Goal: Check status

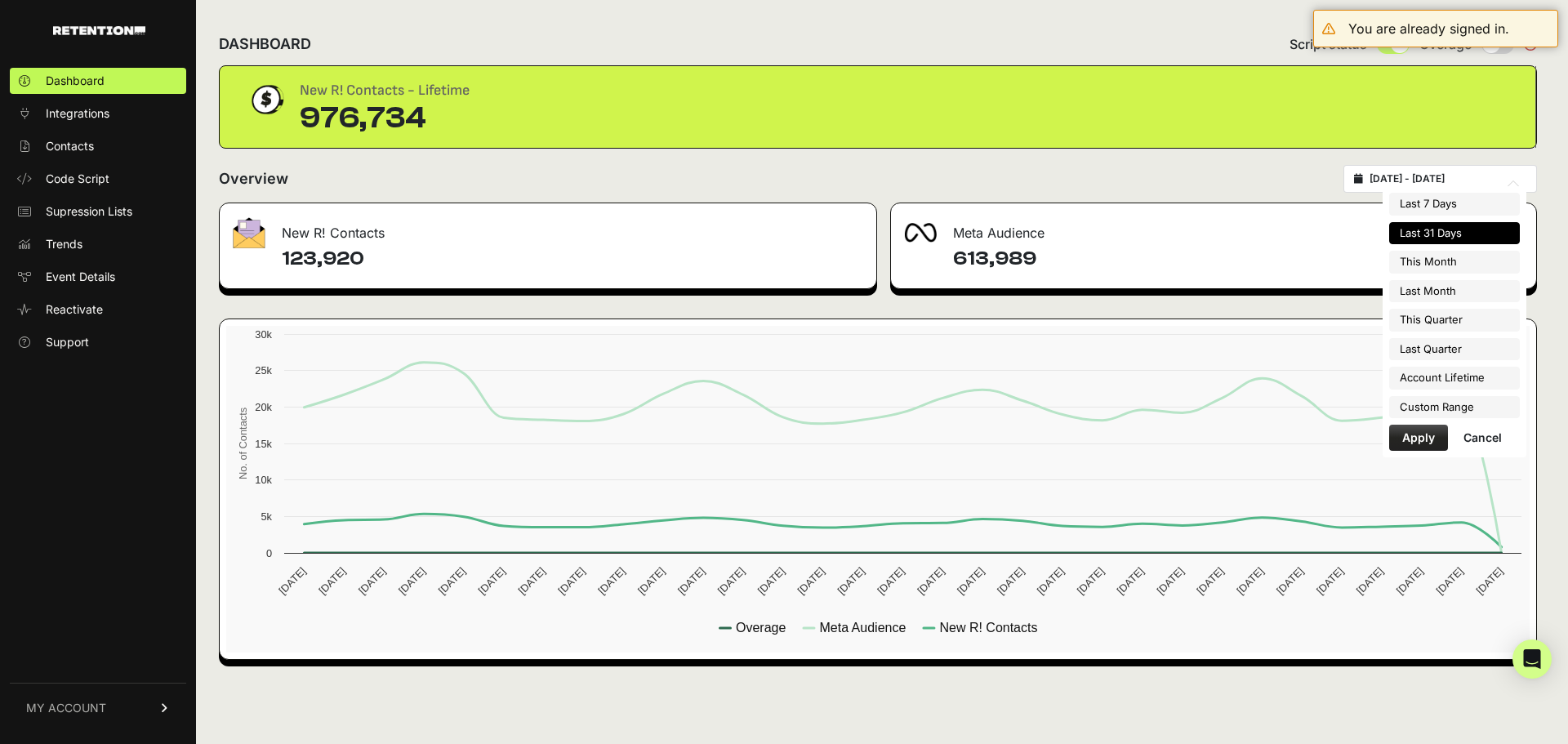
click at [1412, 180] on input "[DATE] - [DATE]" at bounding box center [1448, 179] width 157 height 13
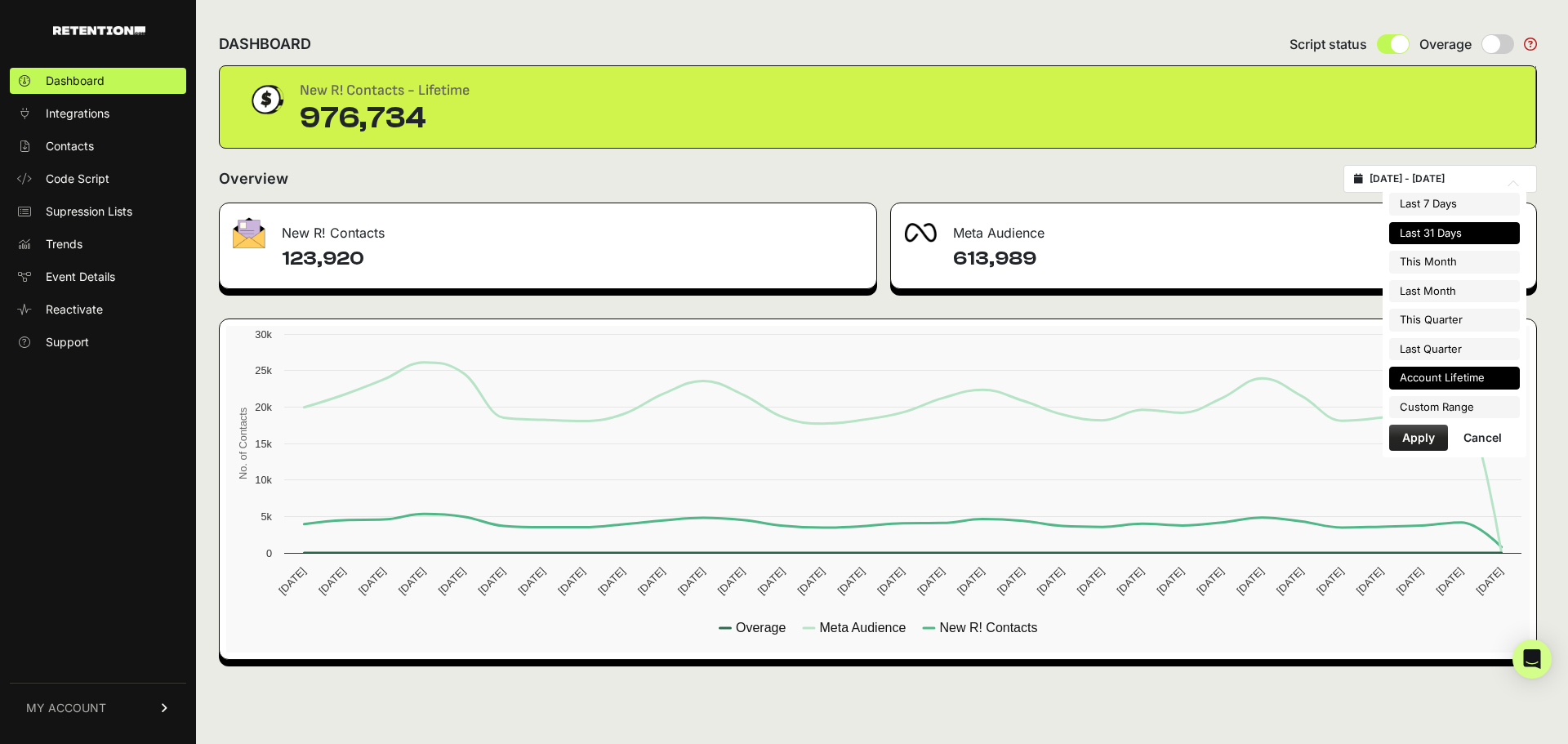
click at [1452, 373] on li "Account Lifetime" at bounding box center [1454, 379] width 130 height 23
type input "[DATE] - [DATE]"
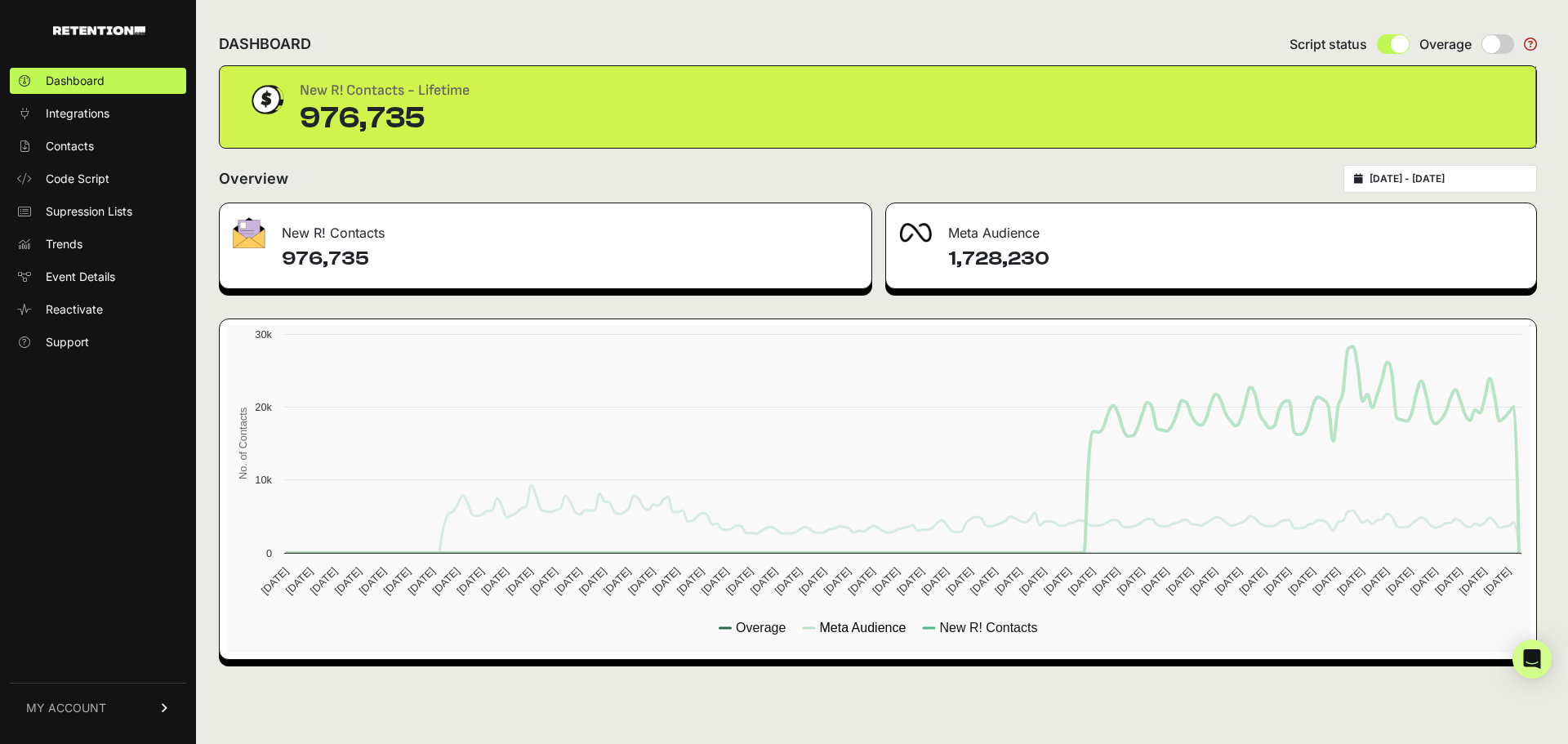
click at [866, 626] on text "Meta Audience" at bounding box center [862, 627] width 87 height 14
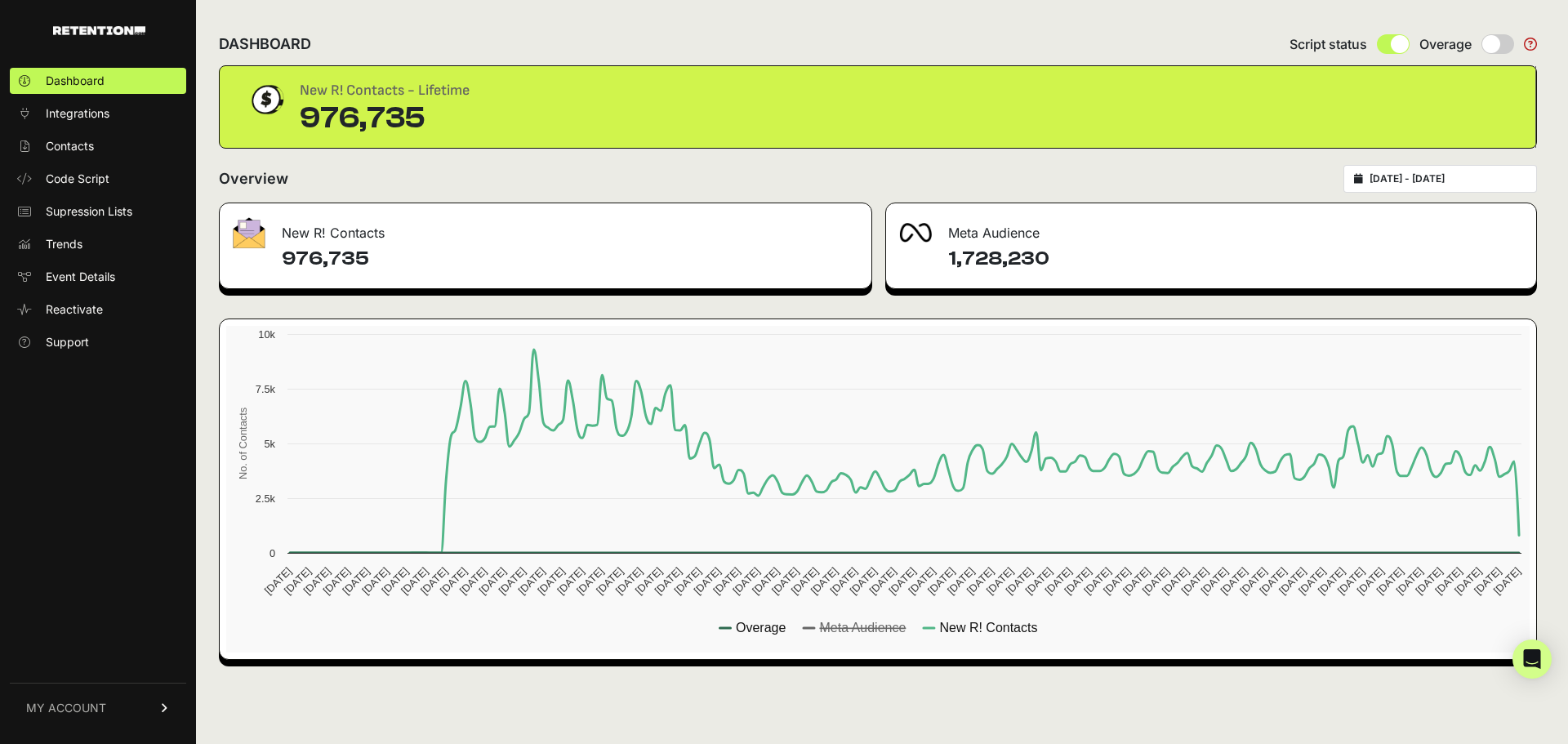
click at [866, 626] on text "Meta Audience" at bounding box center [862, 627] width 87 height 14
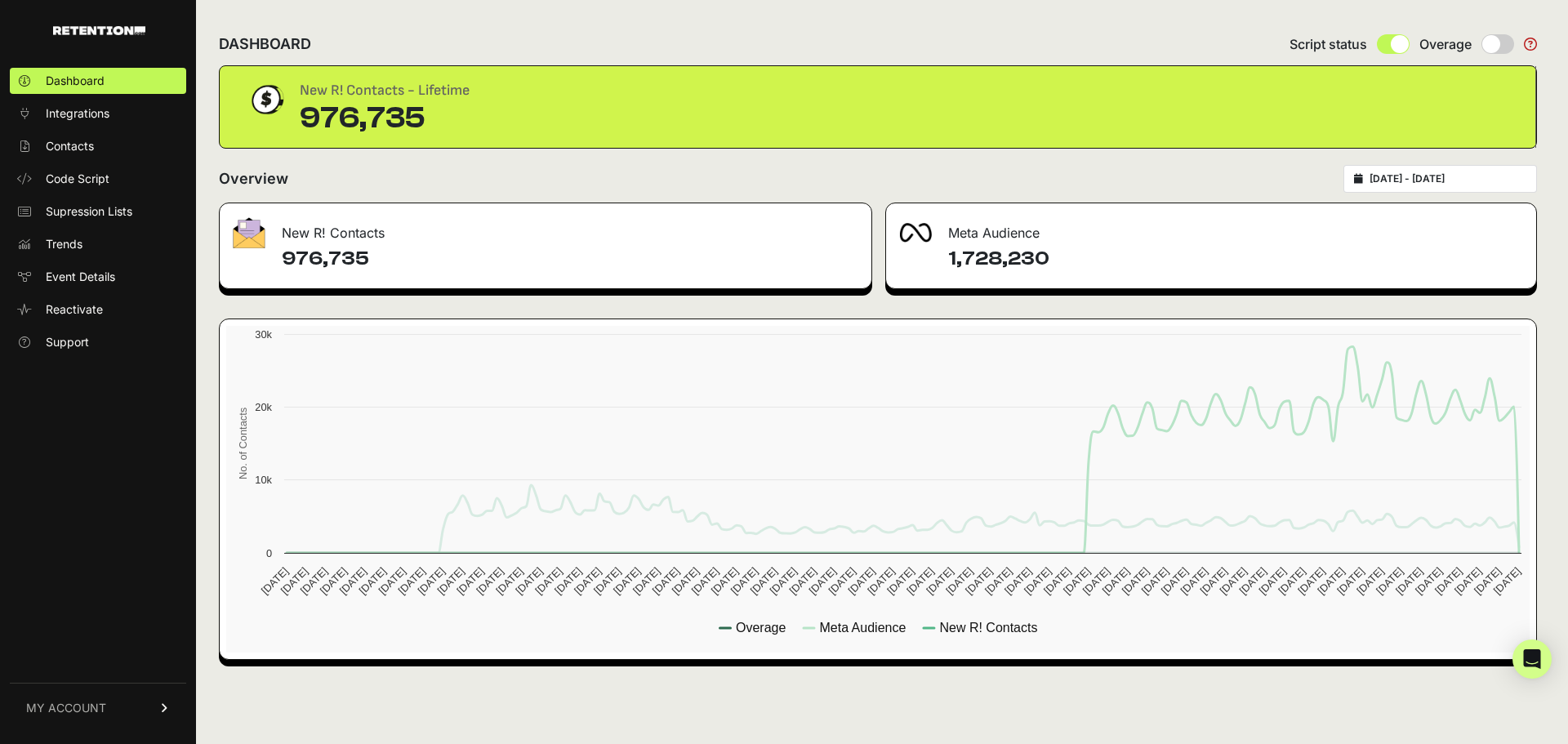
click at [866, 626] on text "Meta Audience" at bounding box center [862, 627] width 87 height 14
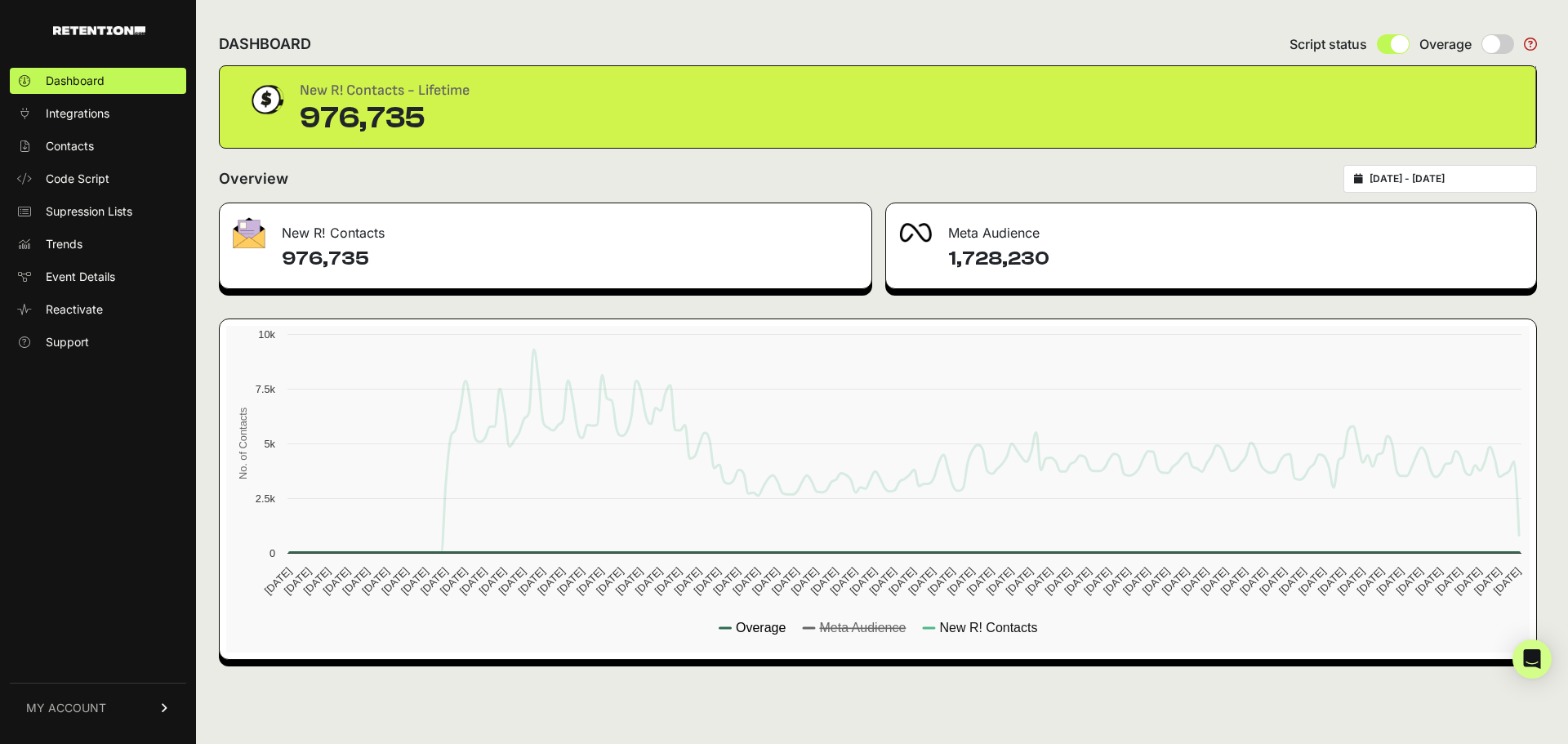
click at [762, 625] on text "Overage" at bounding box center [760, 627] width 49 height 14
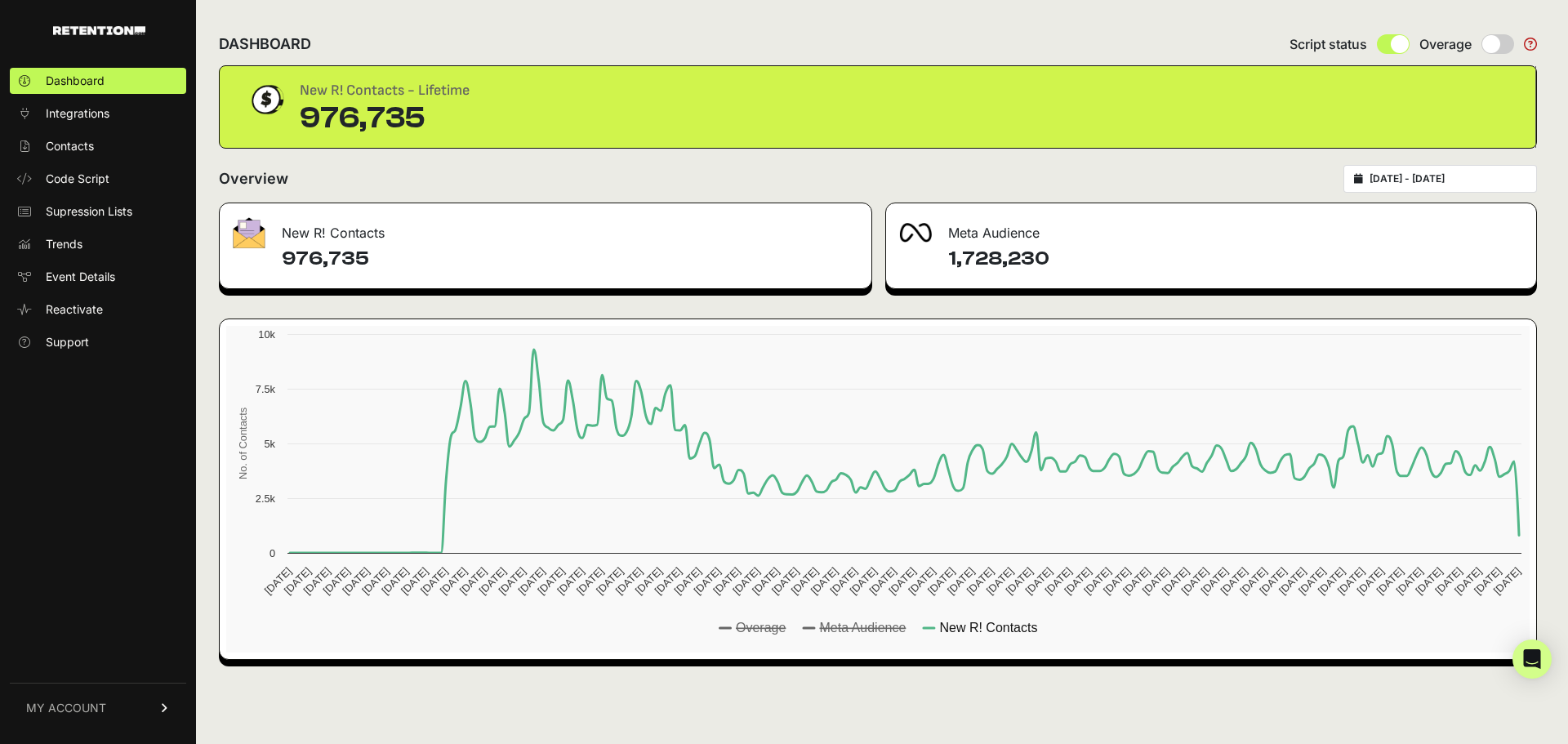
click at [762, 625] on text "Overage" at bounding box center [760, 627] width 49 height 14
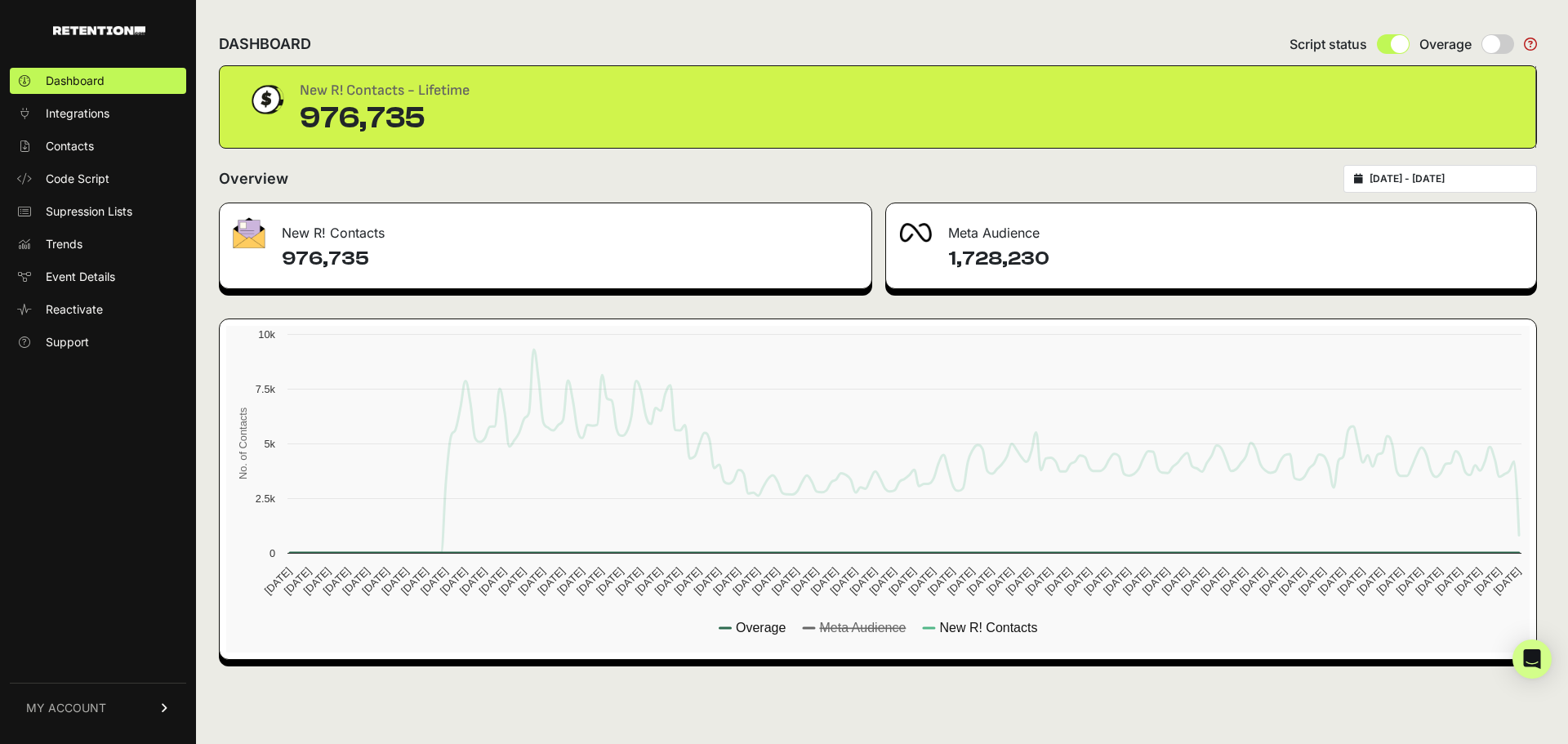
click at [762, 625] on text "Overage" at bounding box center [760, 627] width 49 height 14
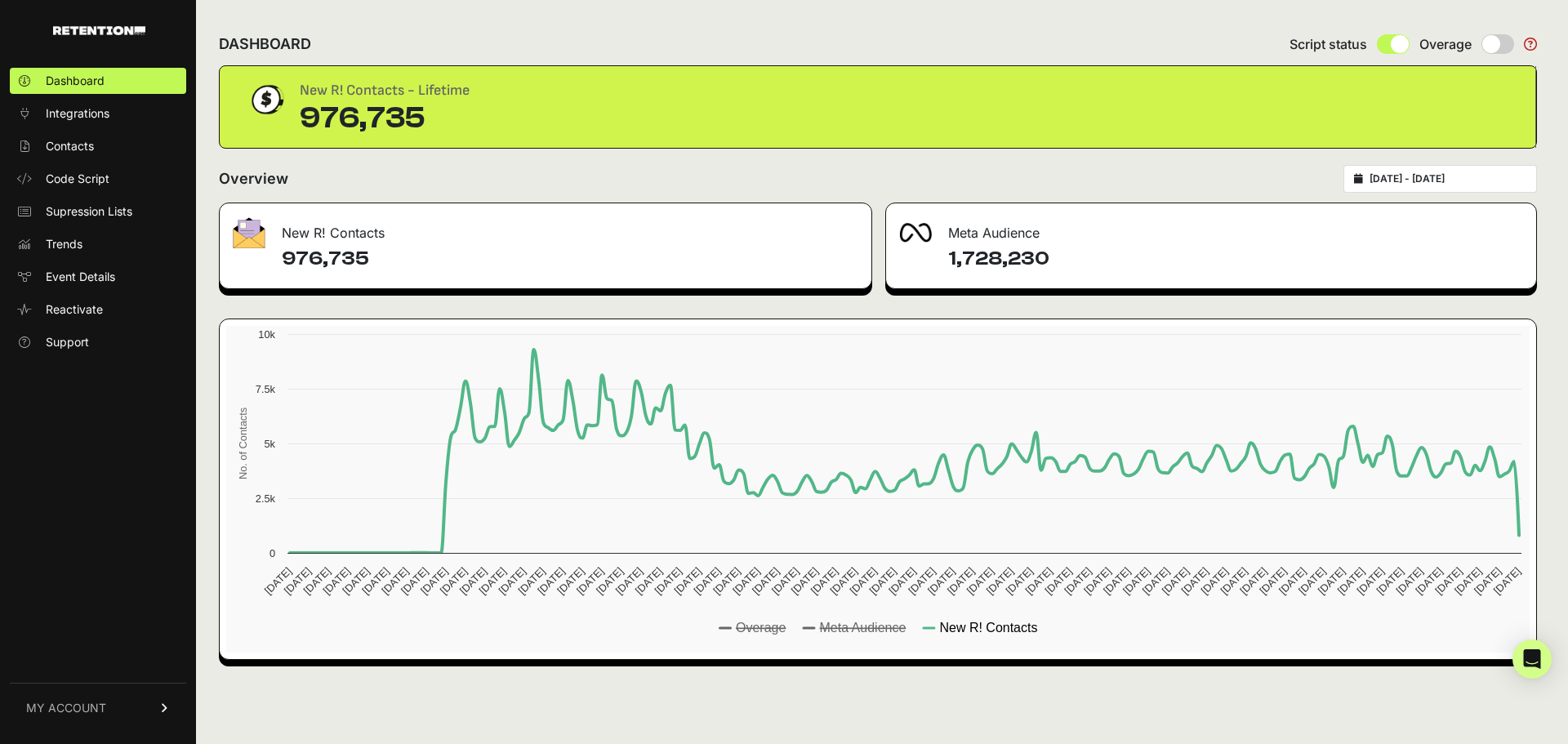
click at [965, 627] on text "New R! Contacts" at bounding box center [988, 627] width 98 height 14
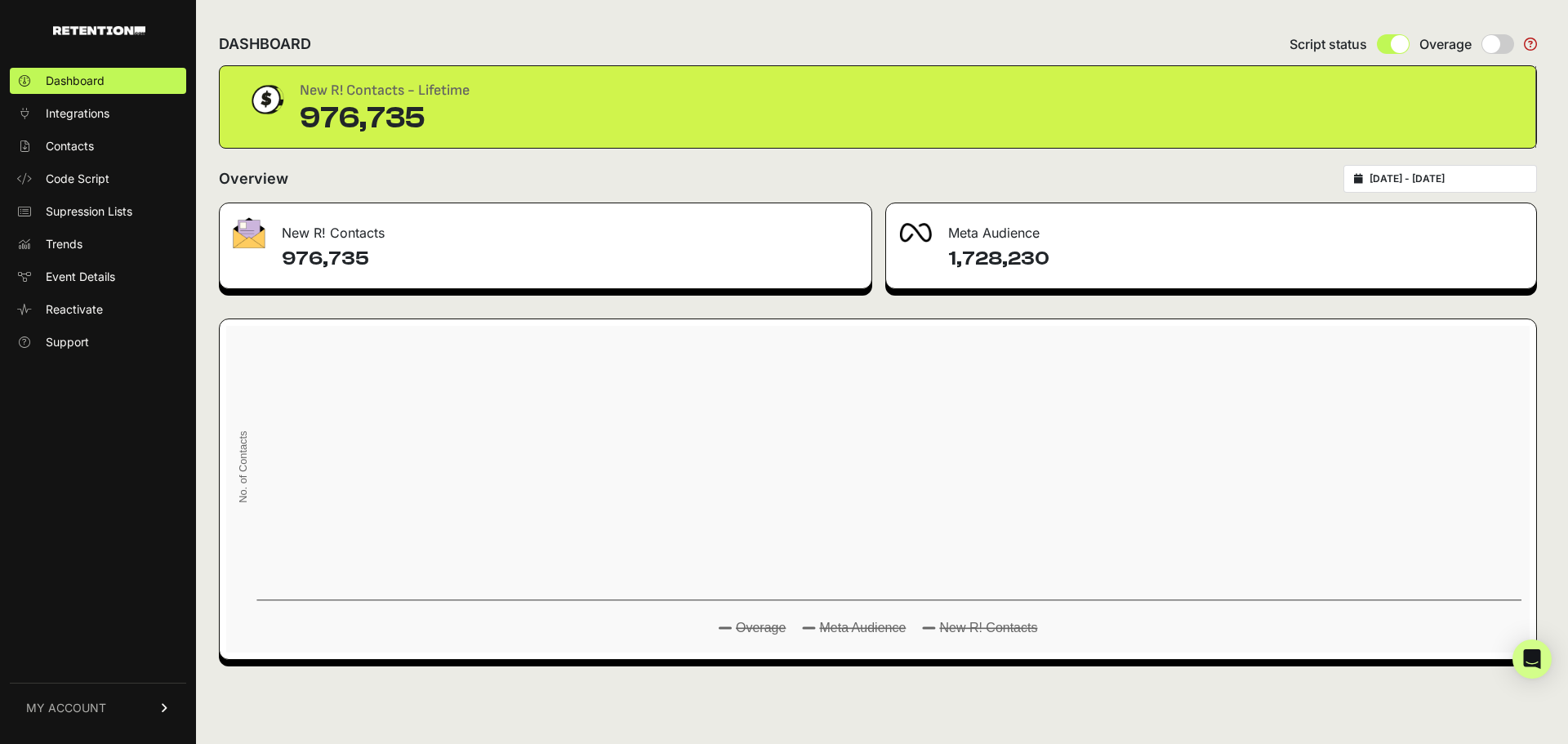
click at [966, 627] on text "New R! Contacts" at bounding box center [988, 627] width 98 height 14
